Goal: Find specific page/section: Find specific page/section

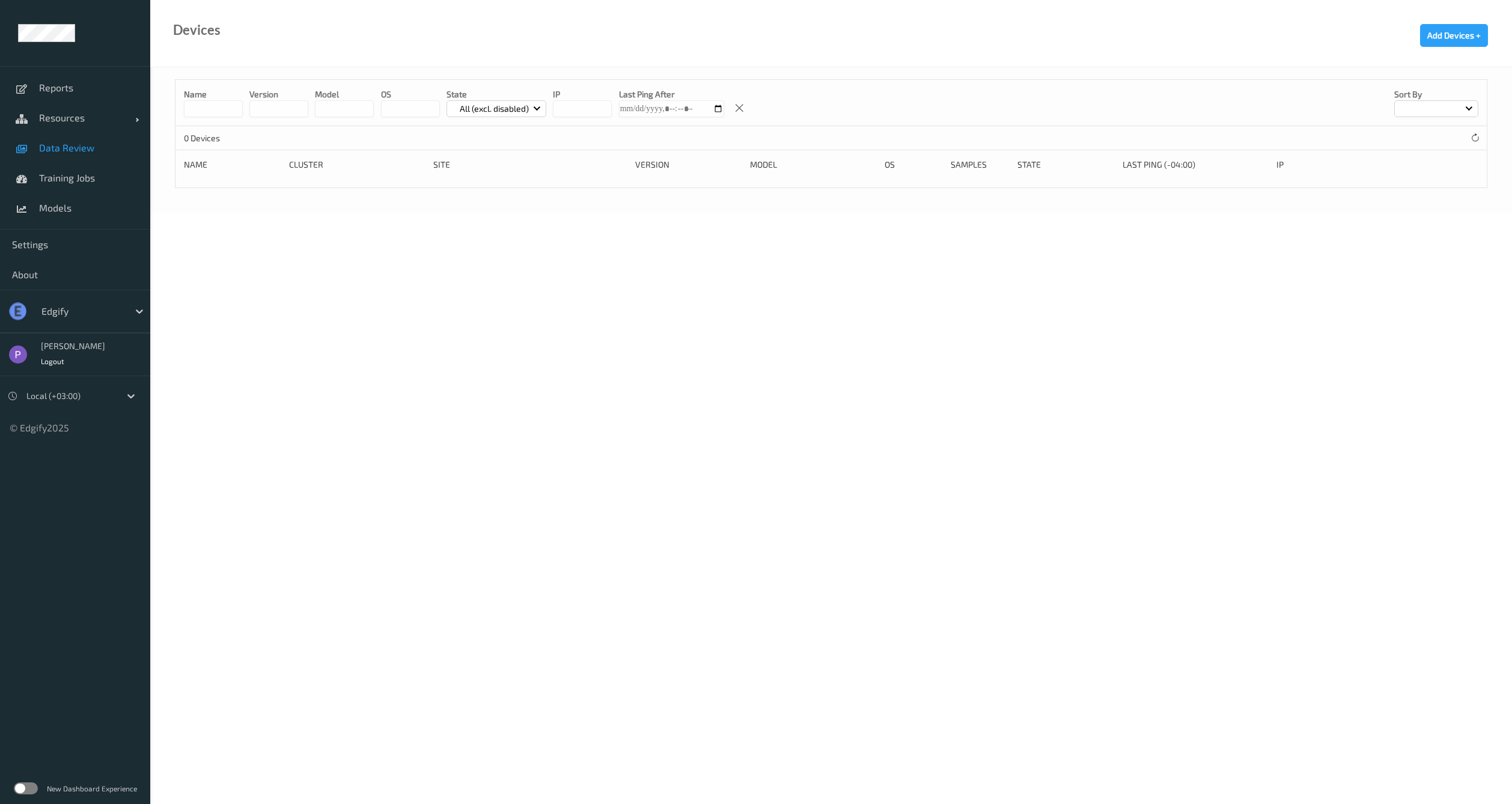
click at [93, 144] on span "Data Review" at bounding box center [88, 148] width 99 height 12
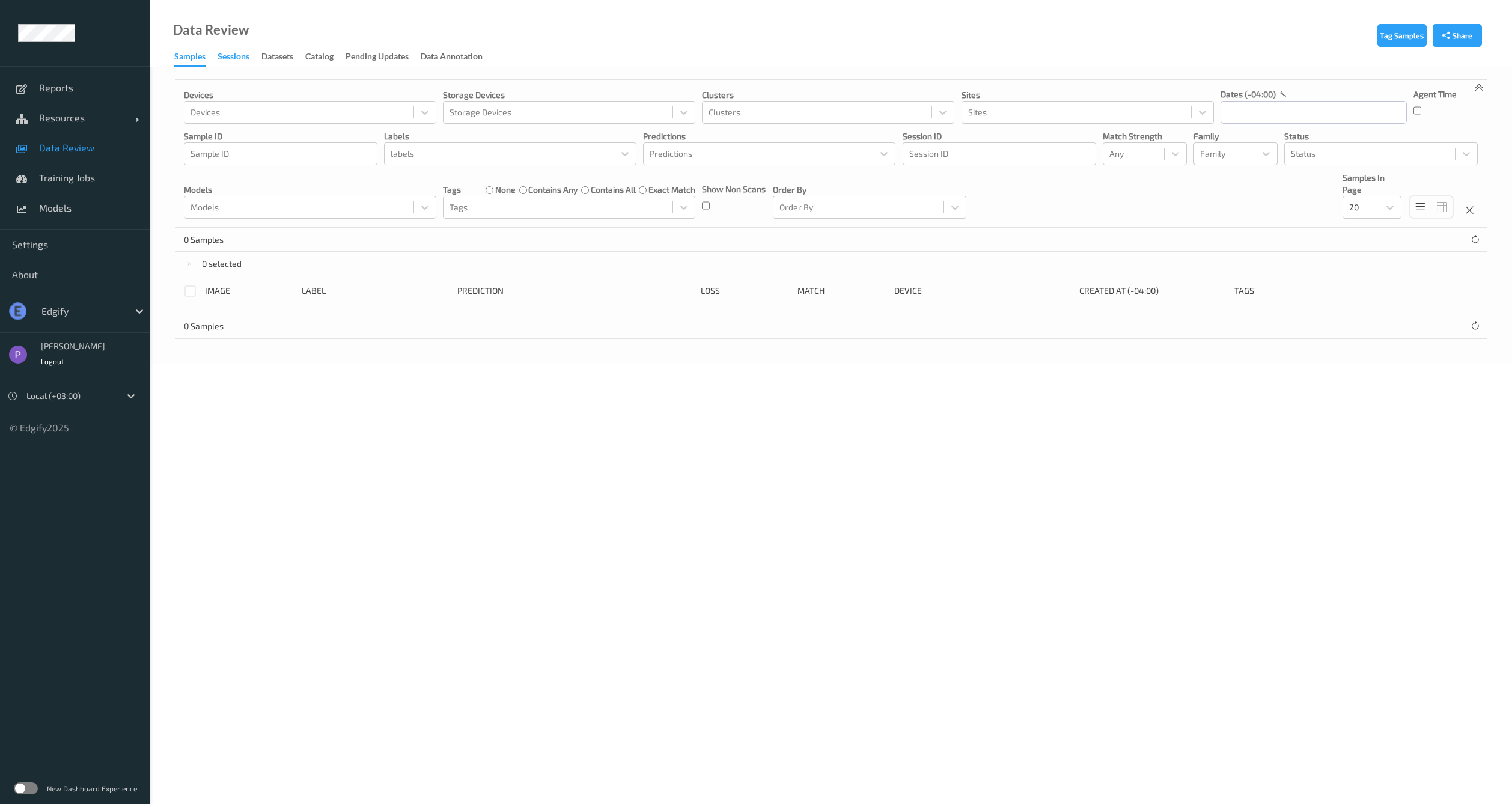
click at [232, 59] on div "Sessions" at bounding box center [234, 58] width 32 height 15
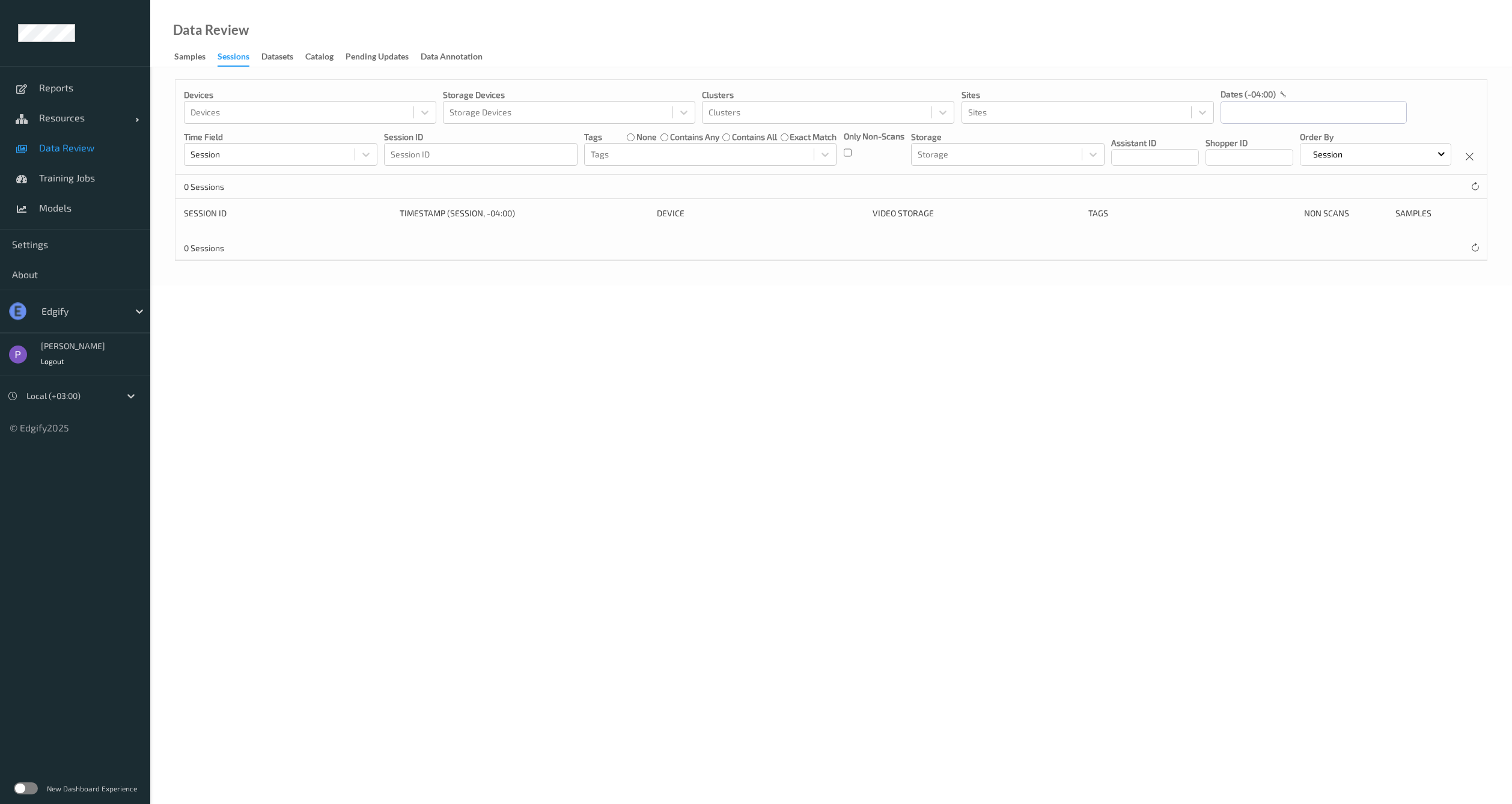
click at [25, 795] on div "New Dashboard Experience" at bounding box center [75, 788] width 150 height 31
click at [21, 790] on label at bounding box center [26, 789] width 24 height 12
